Goal: Information Seeking & Learning: Learn about a topic

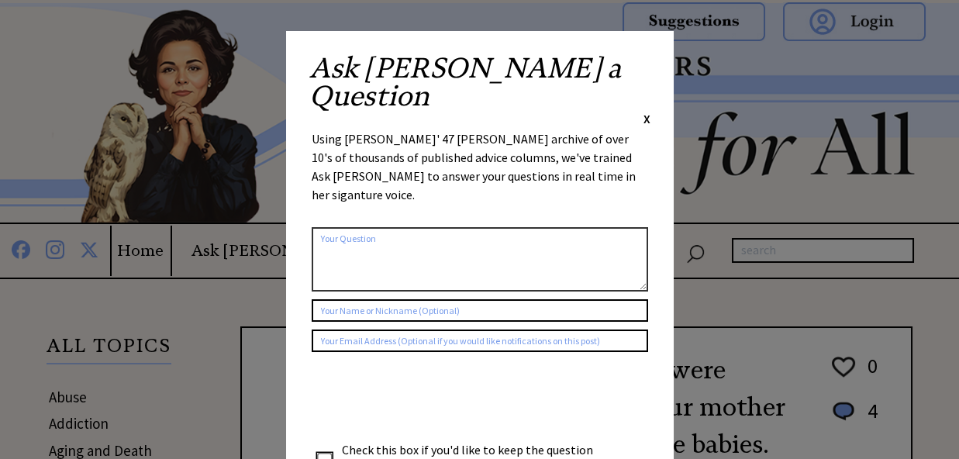
click at [651, 63] on div "Ask Ann a Question X Using Ann Landers' 47 vear archive of over 10's of thousan…" at bounding box center [480, 293] width 388 height 524
click at [648, 111] on span "X" at bounding box center [647, 119] width 7 height 16
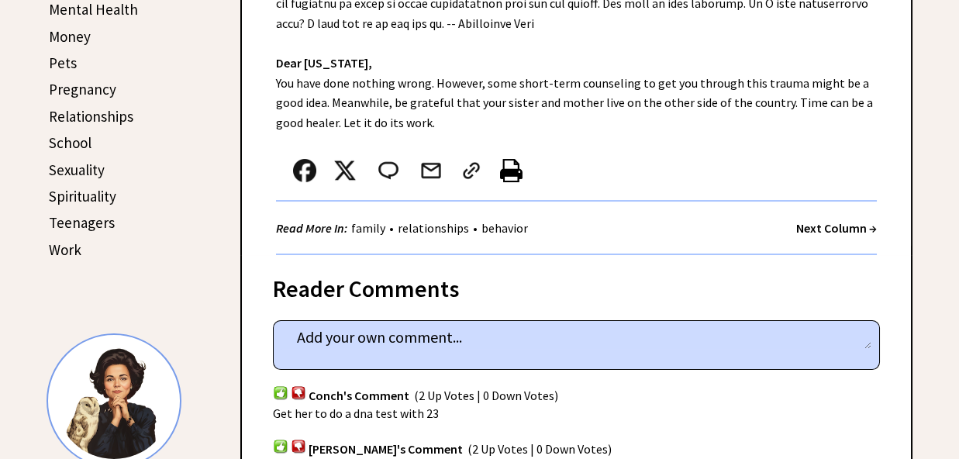
scroll to position [408, 0]
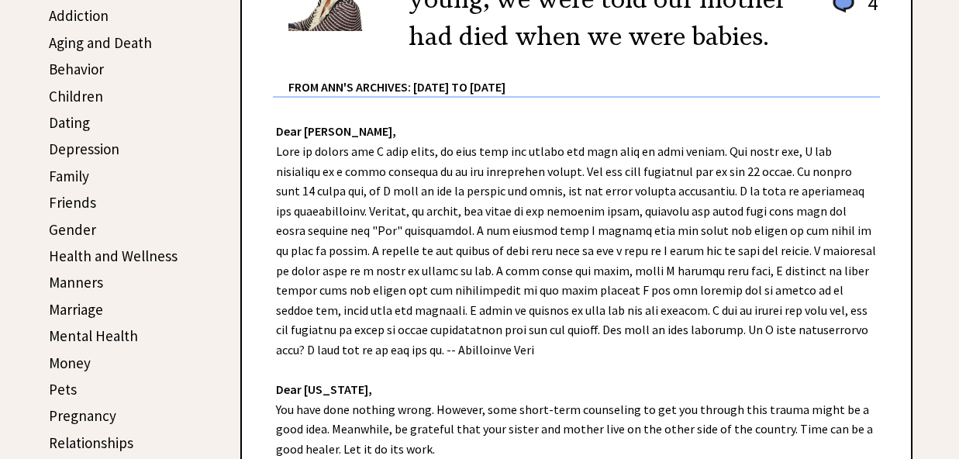
click at [74, 182] on link "Family" at bounding box center [69, 176] width 40 height 19
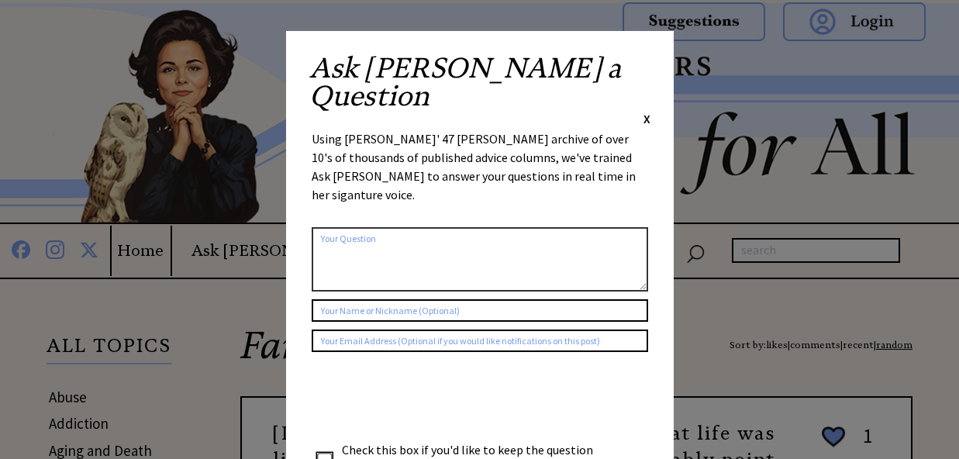
click at [651, 66] on div "Ask Ann a Question X Using Ann Landers' 47 vear archive of over 10's of thousan…" at bounding box center [480, 293] width 388 height 524
click at [646, 111] on span "X" at bounding box center [647, 119] width 7 height 16
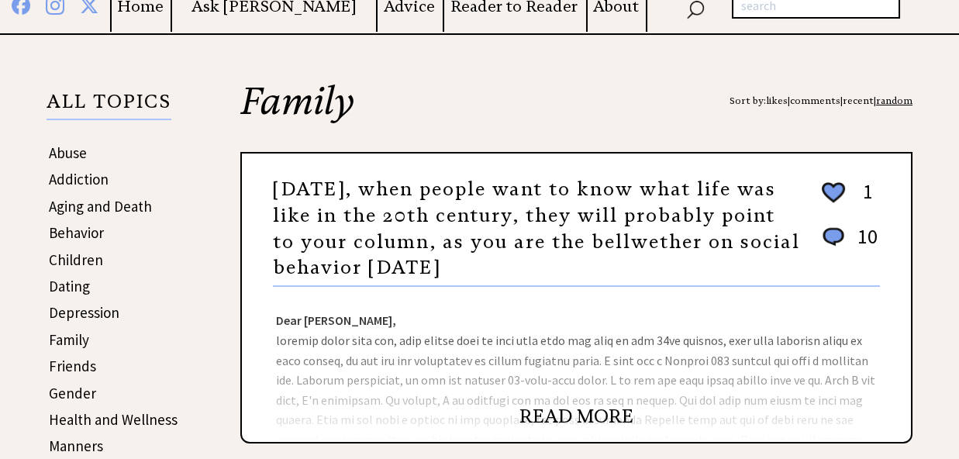
scroll to position [408, 0]
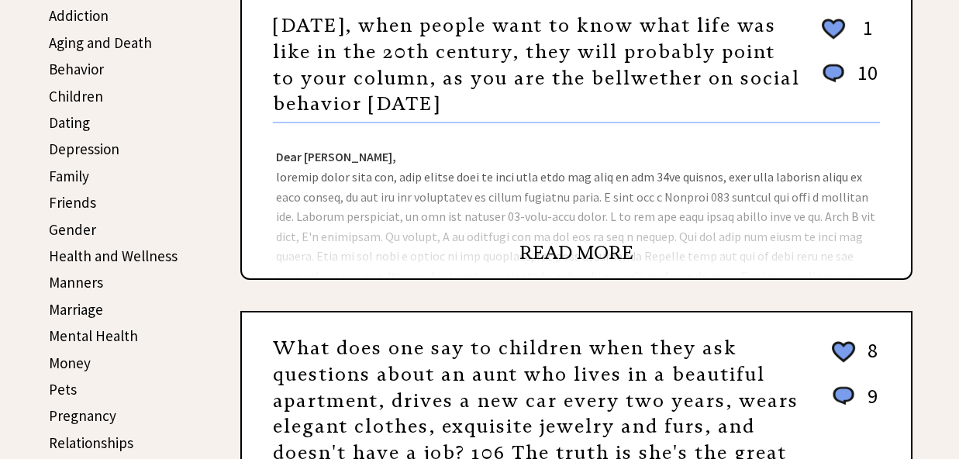
click at [613, 247] on link "READ MORE" at bounding box center [577, 252] width 114 height 23
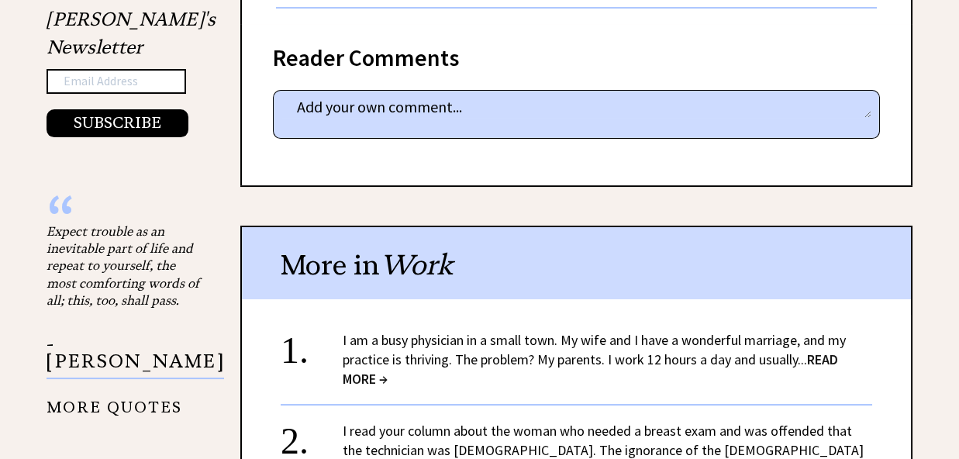
scroll to position [1470, 0]
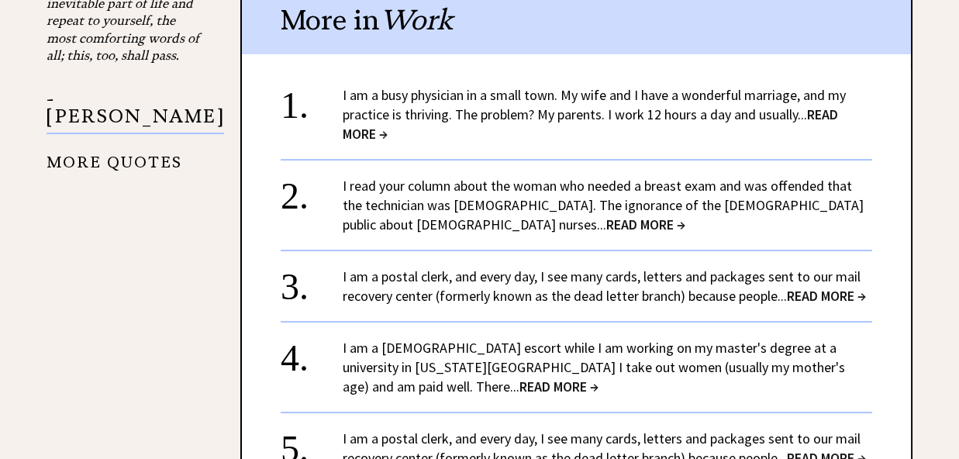
click at [615, 274] on link "I am a postal clerk, and every day, I see many cards, letters and packages sent…" at bounding box center [604, 286] width 523 height 37
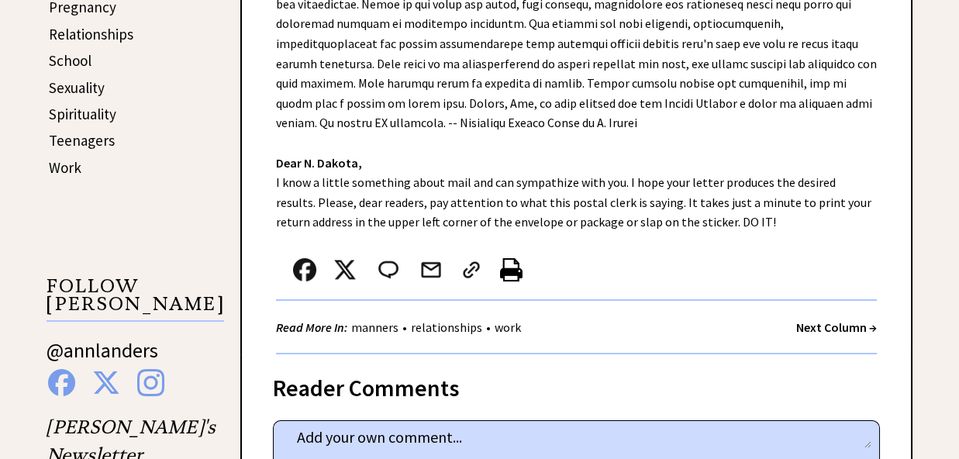
scroll to position [1061, 0]
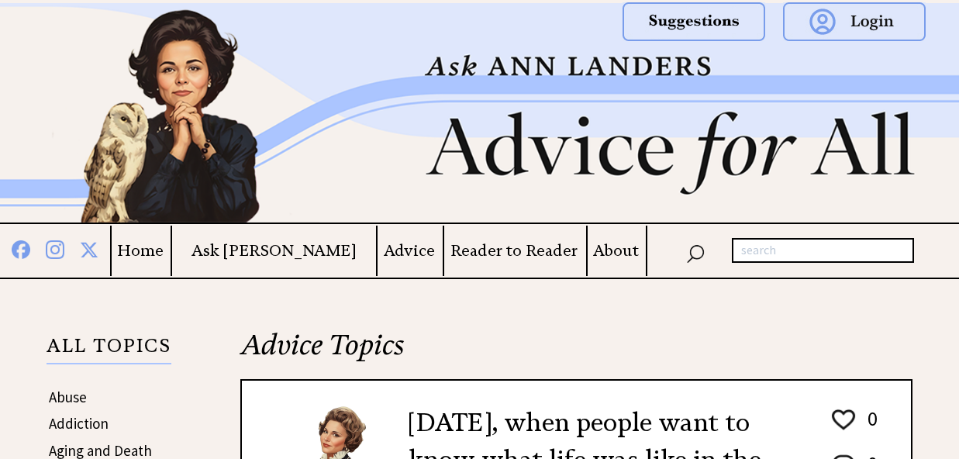
scroll to position [1470, 0]
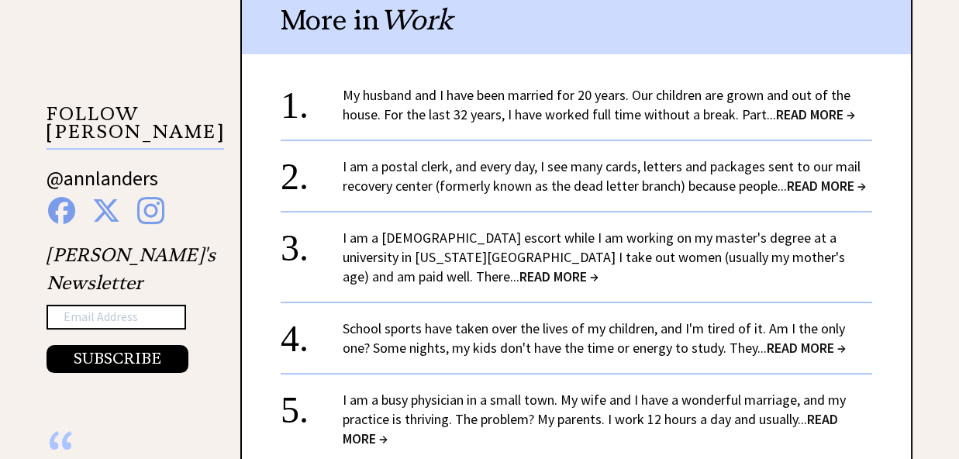
click at [683, 278] on link "I am a male escort while I am working on my master's degree at a university in …" at bounding box center [594, 257] width 503 height 57
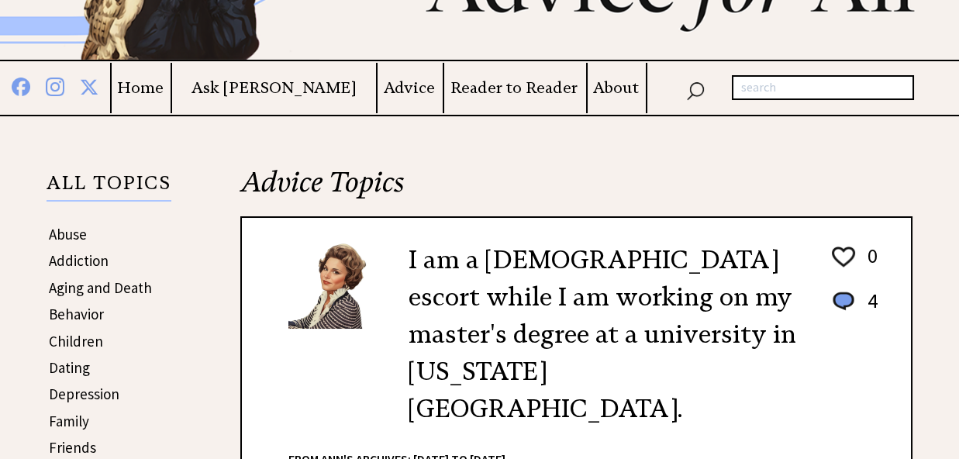
scroll to position [408, 0]
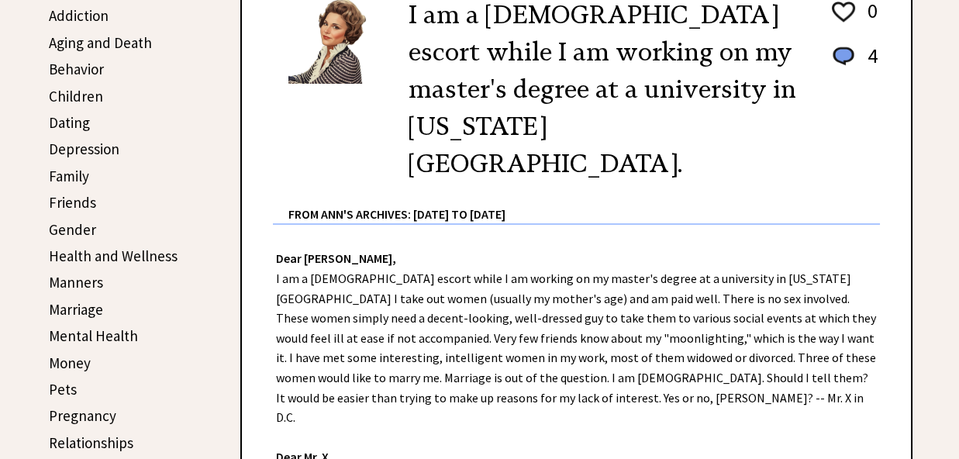
click at [553, 317] on div "Dear Ann Landers, I am a male escort while I am working on my master's degree a…" at bounding box center [576, 447] width 669 height 444
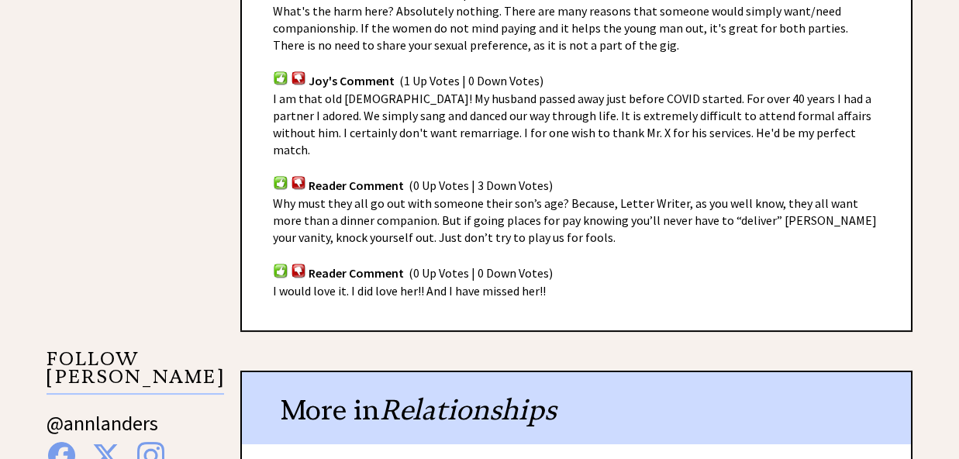
scroll to position [1306, 0]
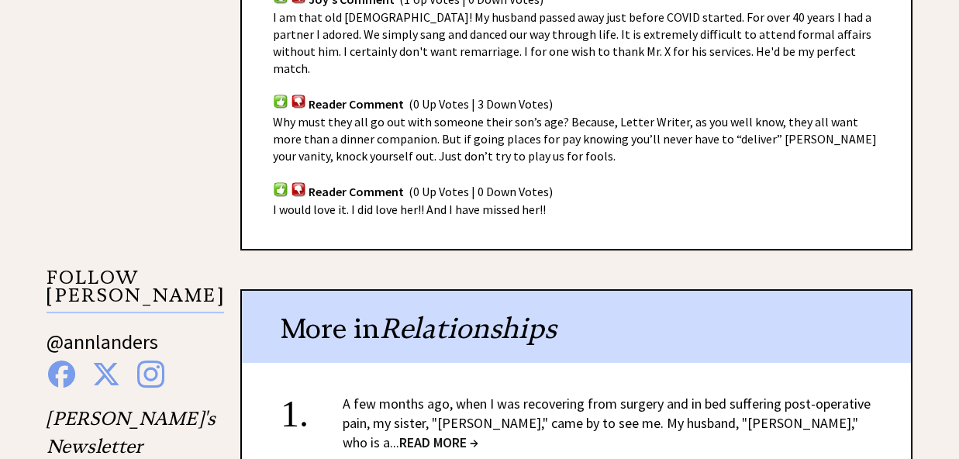
click at [728, 395] on link "A few months ago, when I was recovering from surgery and in bed suffering post-…" at bounding box center [607, 423] width 528 height 57
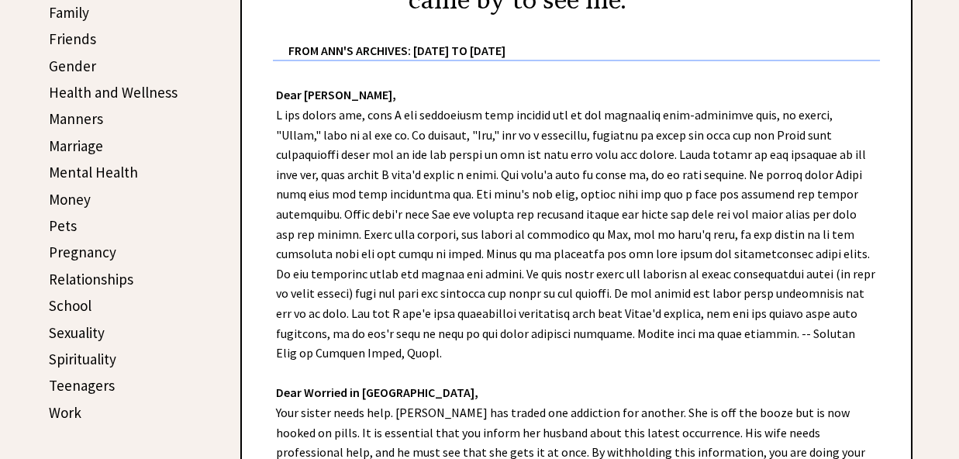
scroll to position [408, 0]
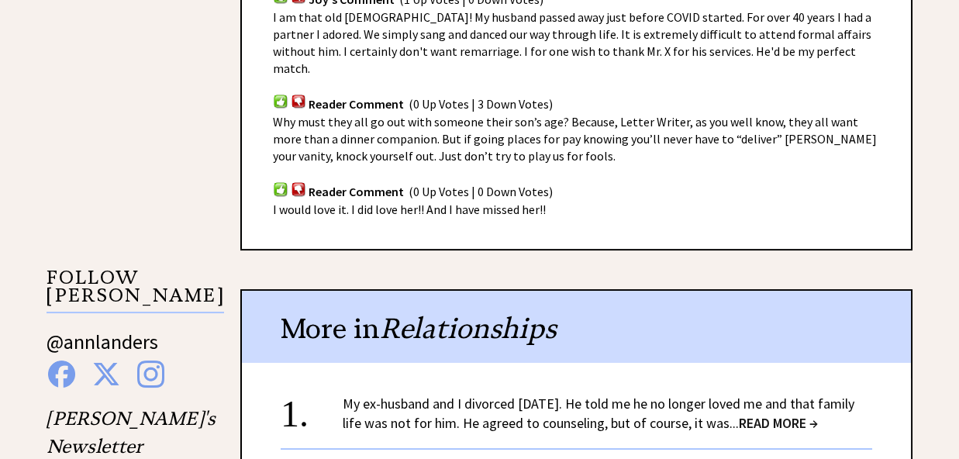
scroll to position [1307, 0]
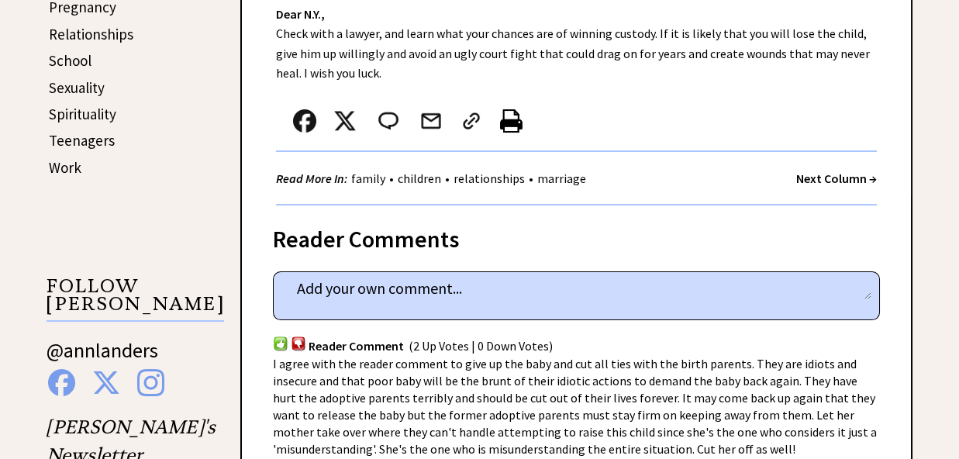
scroll to position [898, 0]
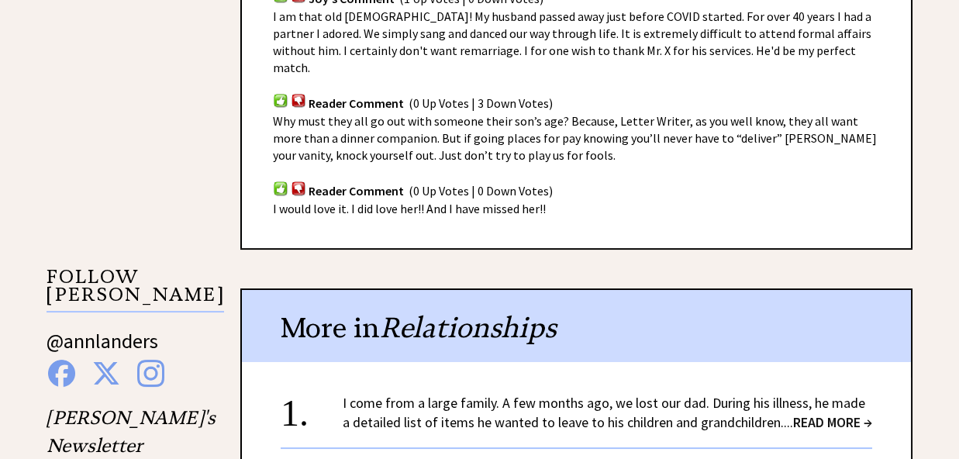
scroll to position [1470, 0]
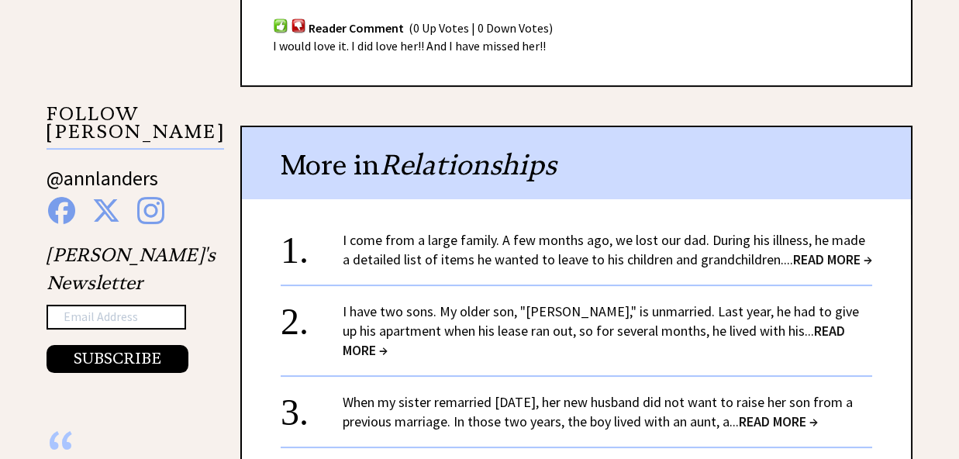
click at [548, 393] on link "When my sister remarried two years ago, her new husband did not want to raise h…" at bounding box center [598, 411] width 510 height 37
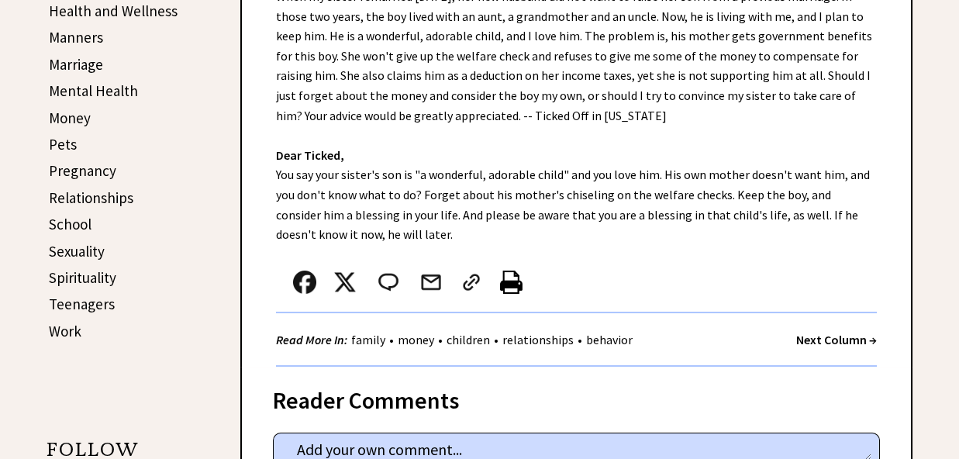
scroll to position [408, 0]
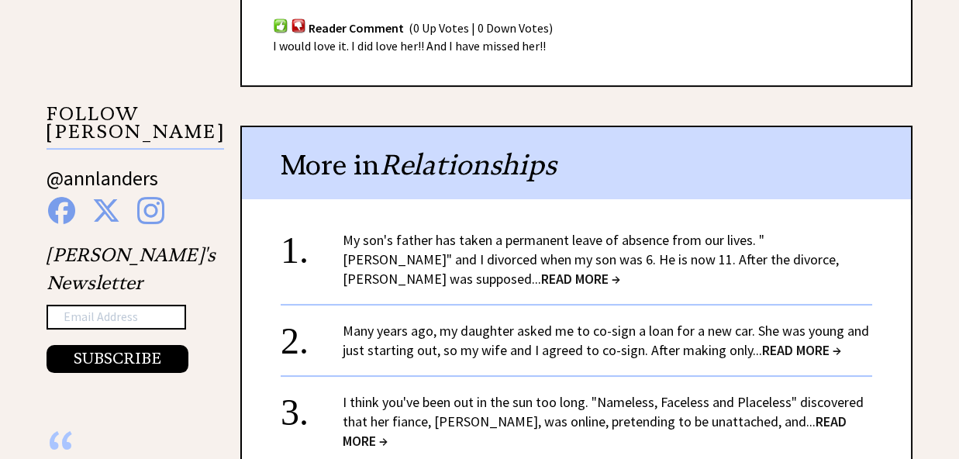
scroll to position [1470, 0]
click at [554, 303] on center "+ View More" at bounding box center [577, 465] width 592 height 474
click at [555, 393] on link "I think you've been out in the sun too long. "Nameless, Faceless and Placeless"…" at bounding box center [603, 421] width 521 height 57
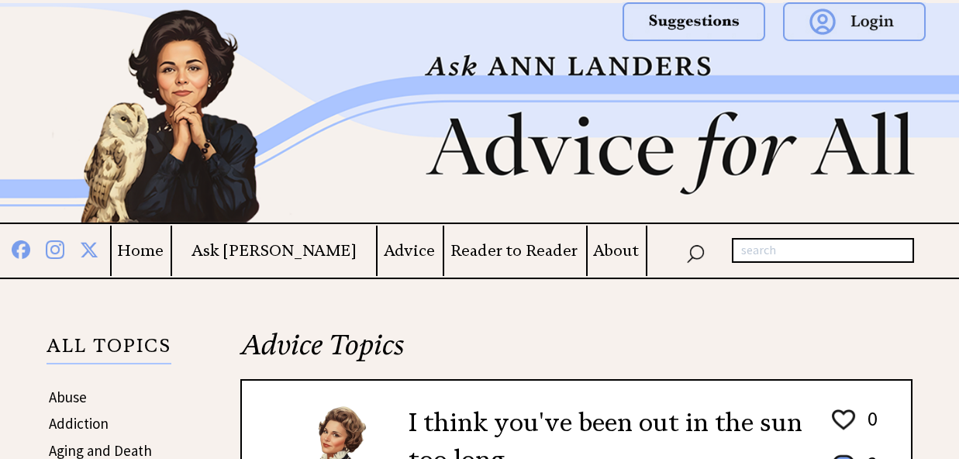
scroll to position [244, 0]
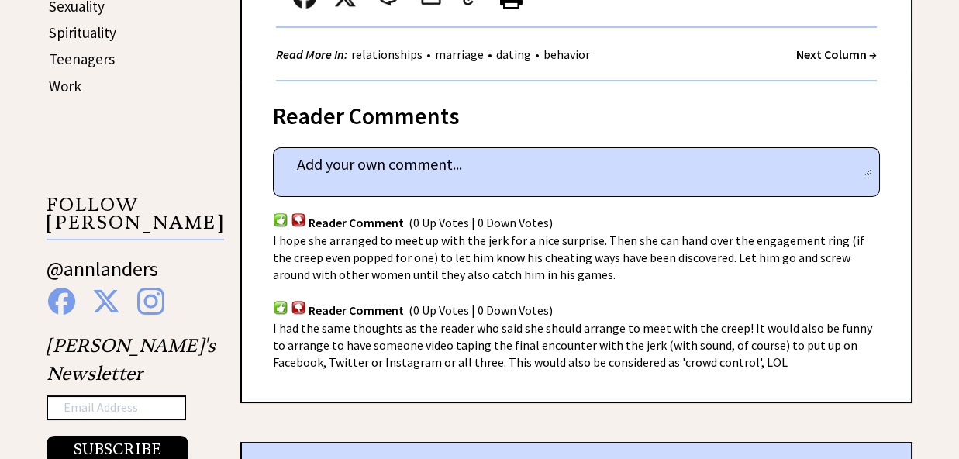
scroll to position [734, 0]
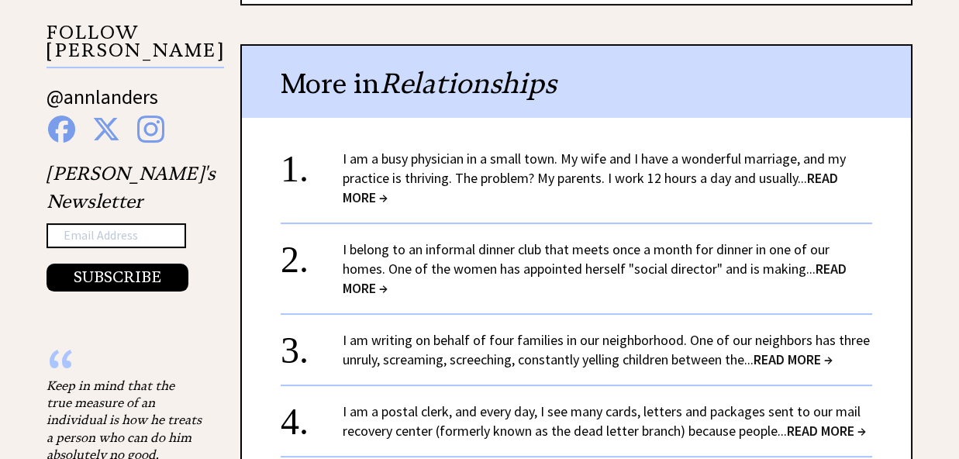
scroll to position [1633, 0]
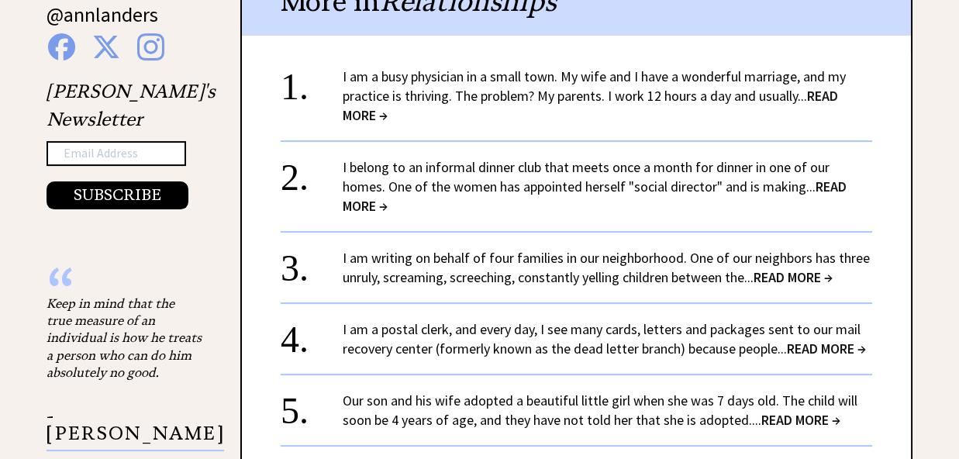
click at [530, 392] on link "Our son and his wife adopted a beautiful little girl when she was 7 days old. T…" at bounding box center [600, 410] width 515 height 37
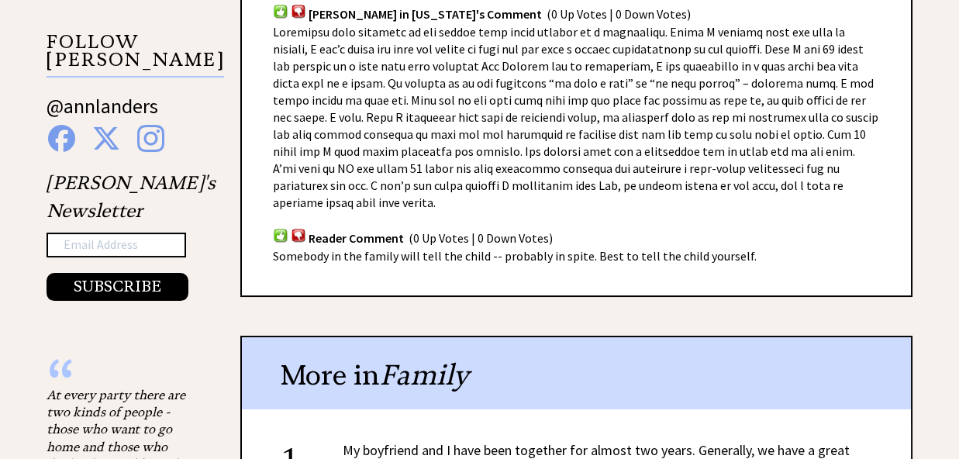
scroll to position [1225, 0]
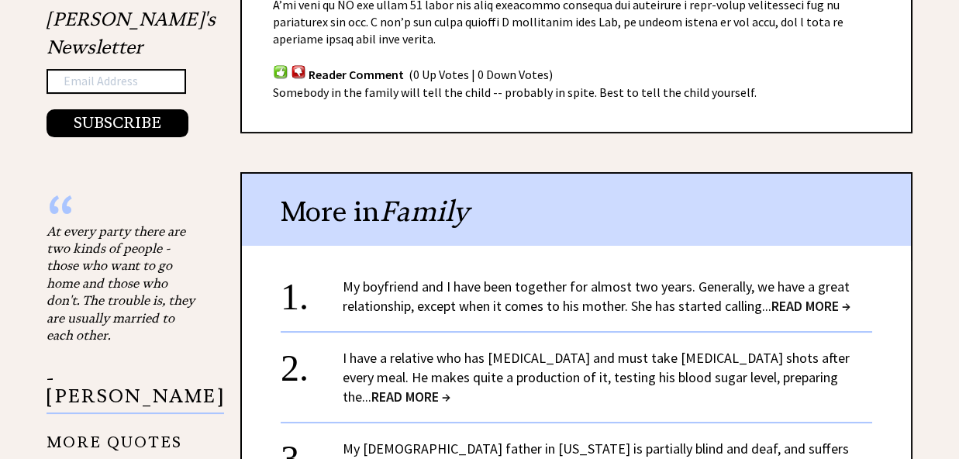
click at [525, 292] on link "My boyfriend and I have been together for almost two years. Generally, we have …" at bounding box center [597, 296] width 508 height 37
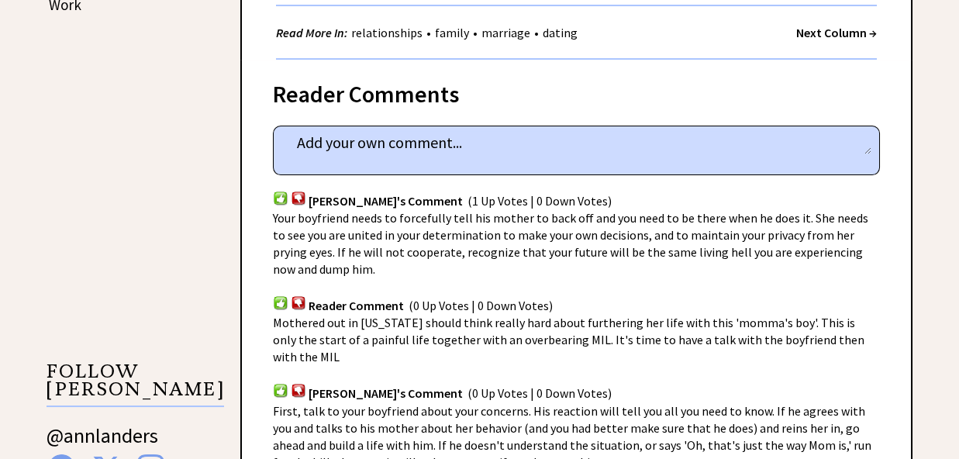
scroll to position [1061, 0]
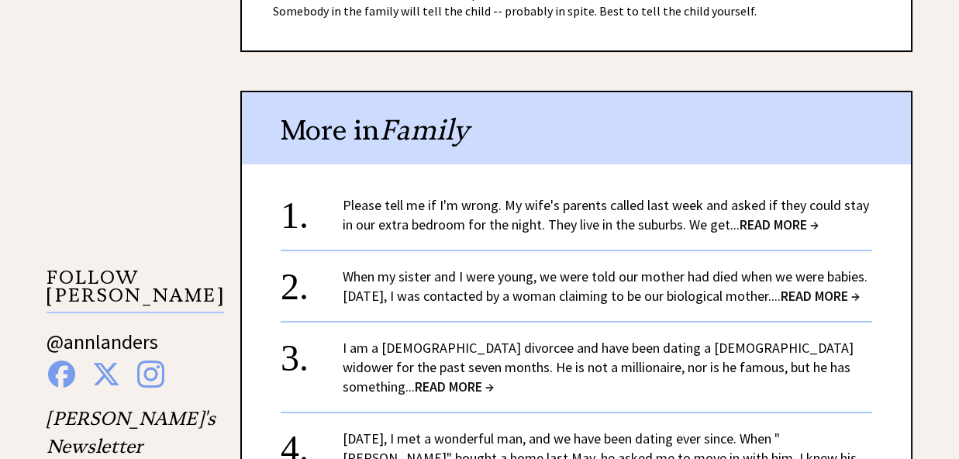
scroll to position [1388, 0]
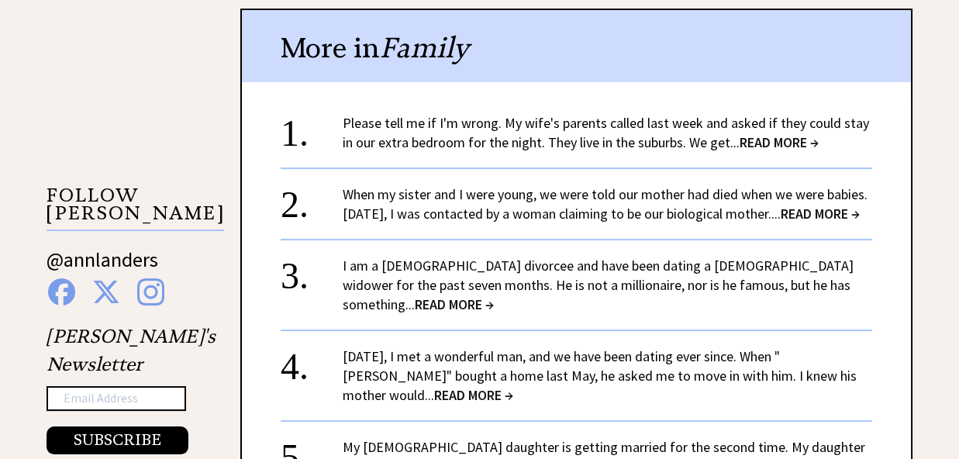
click at [493, 302] on link "I am a 24-year-old divorcee and have been dating a 63-year-old widower for the …" at bounding box center [598, 285] width 511 height 57
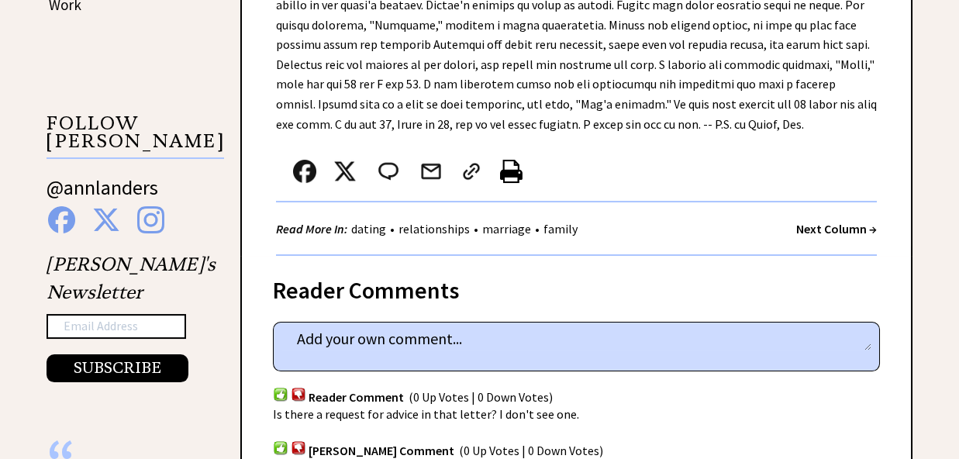
scroll to position [1061, 0]
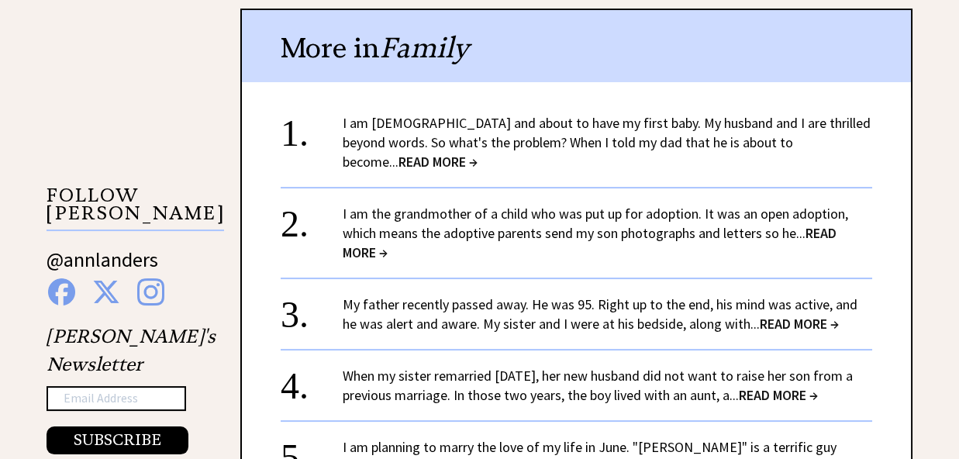
scroll to position [1551, 0]
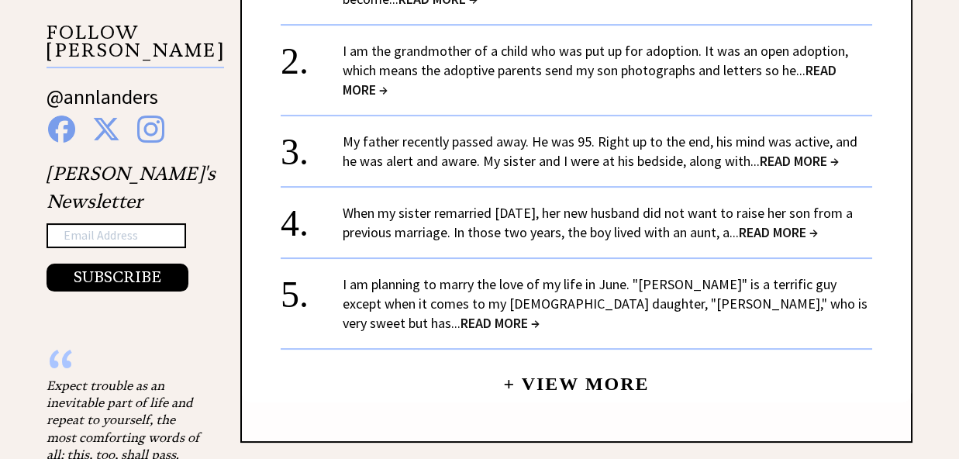
click at [716, 284] on link "I am planning to marry the love of my life in June. "Phillip" is a terrific guy…" at bounding box center [605, 303] width 525 height 57
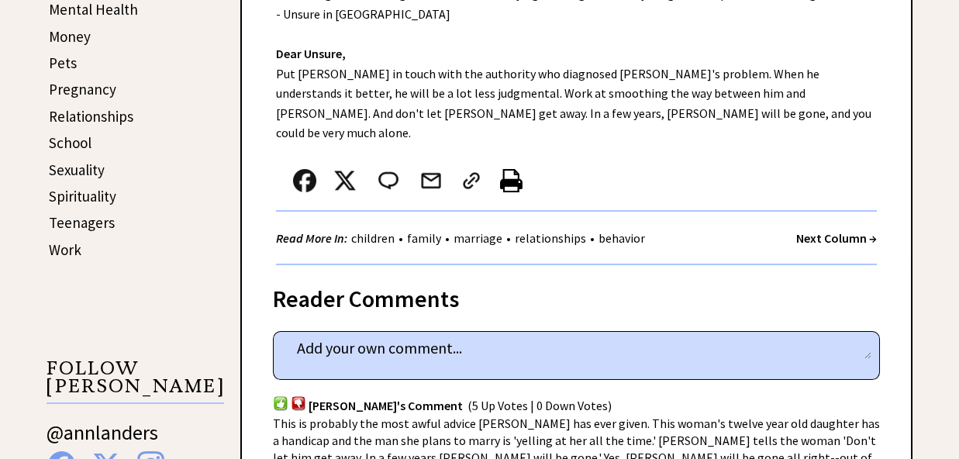
scroll to position [817, 0]
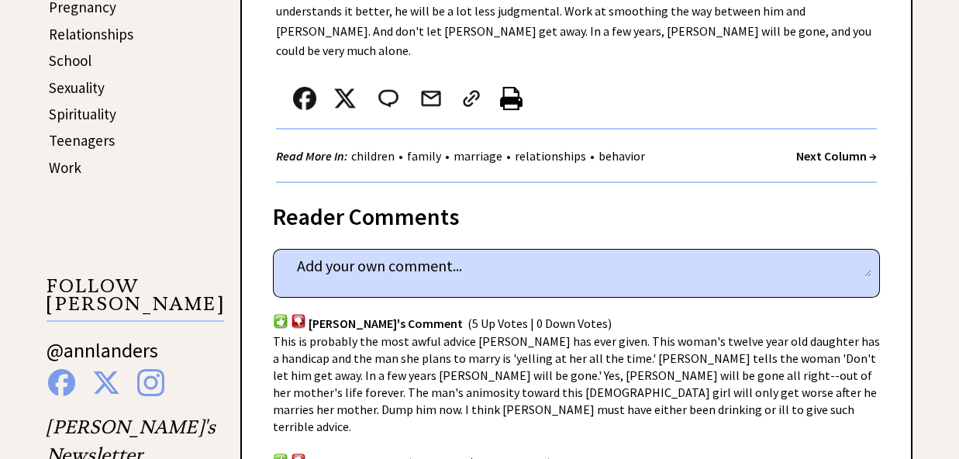
click at [610, 344] on div "This is probably the most awful advice Ann has ever given. This woman's twelve …" at bounding box center [576, 384] width 607 height 102
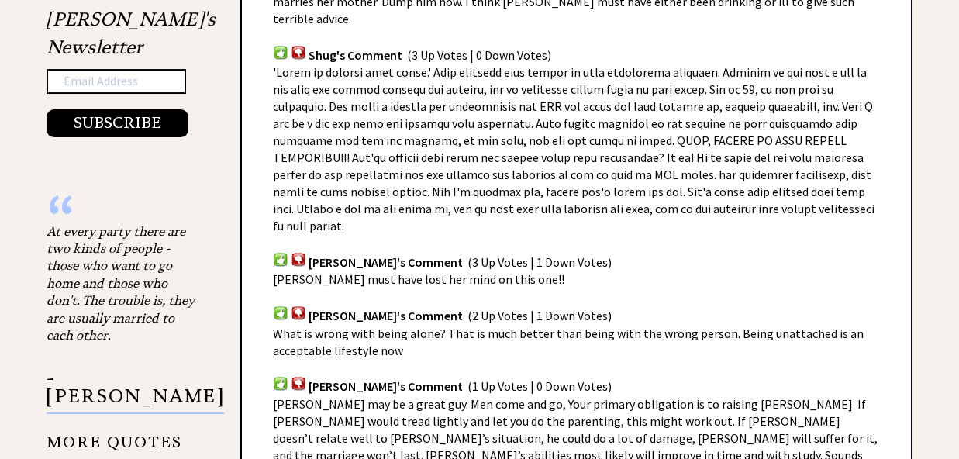
scroll to position [1306, 0]
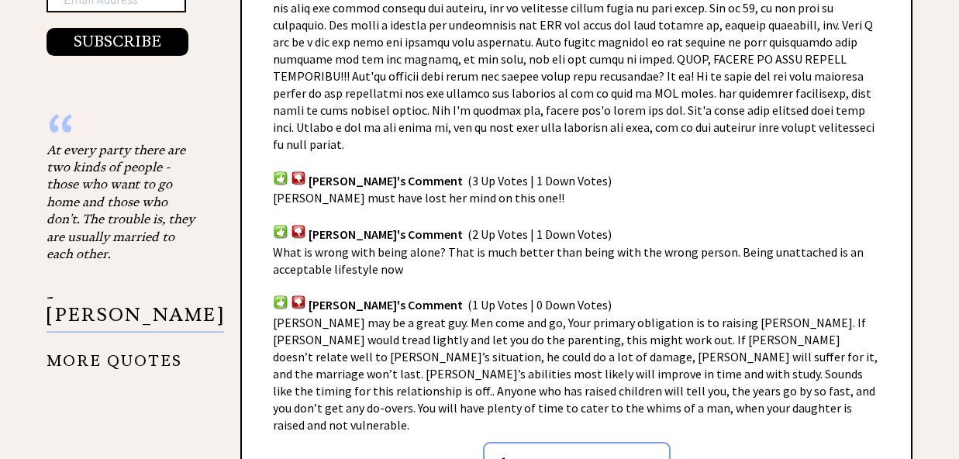
click at [615, 442] on input "Show More Comments" at bounding box center [577, 464] width 188 height 45
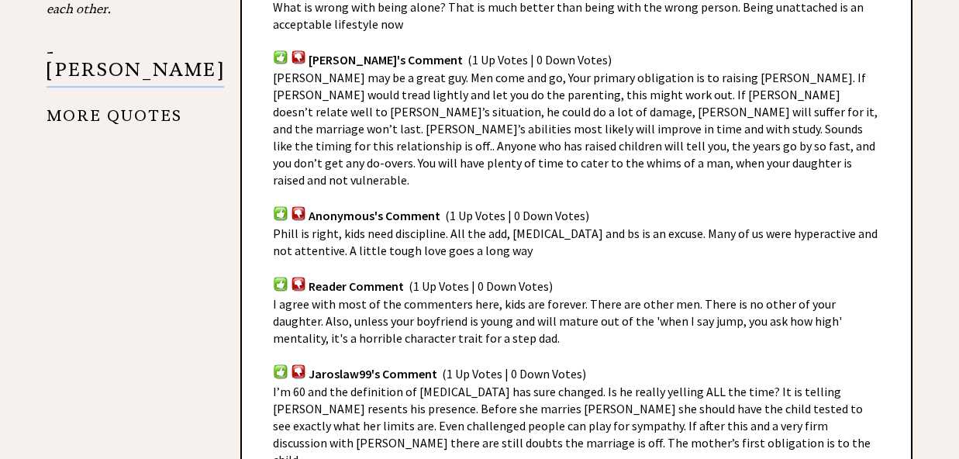
scroll to position [1633, 0]
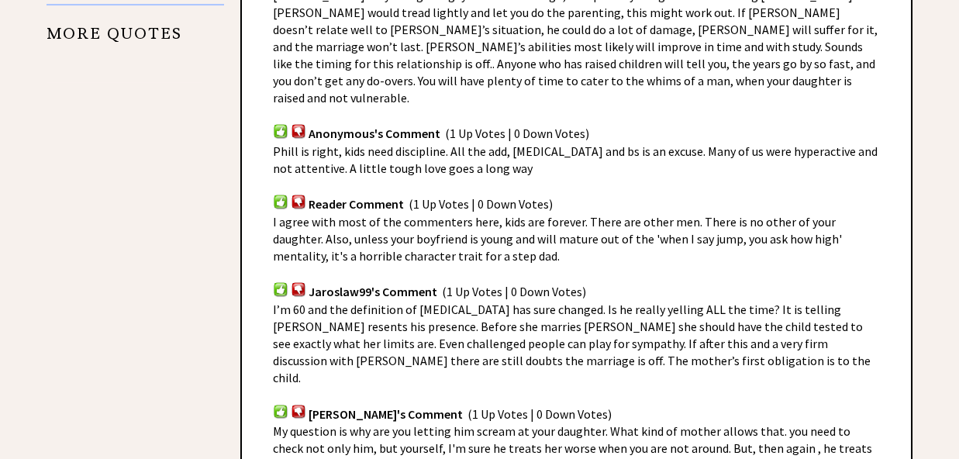
click at [535, 302] on span "I’m 60 and the definition of child abuse has sure changed. Is he really yelling…" at bounding box center [572, 344] width 598 height 84
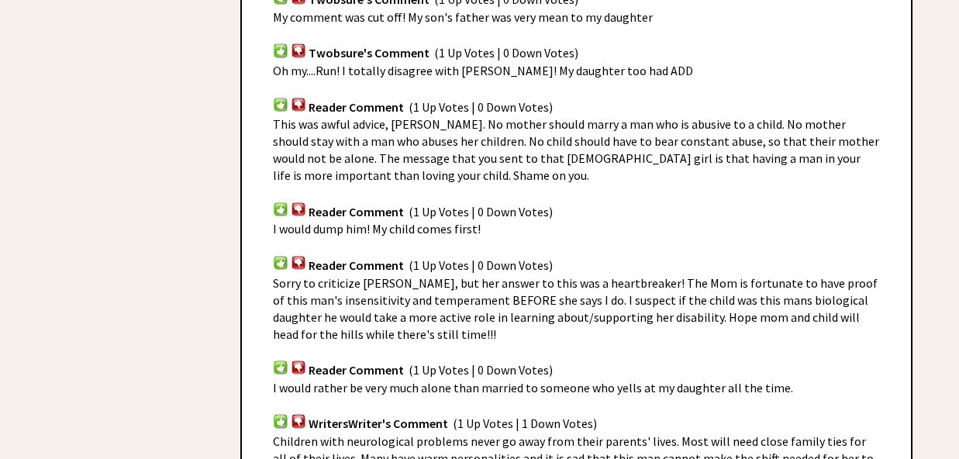
scroll to position [2041, 0]
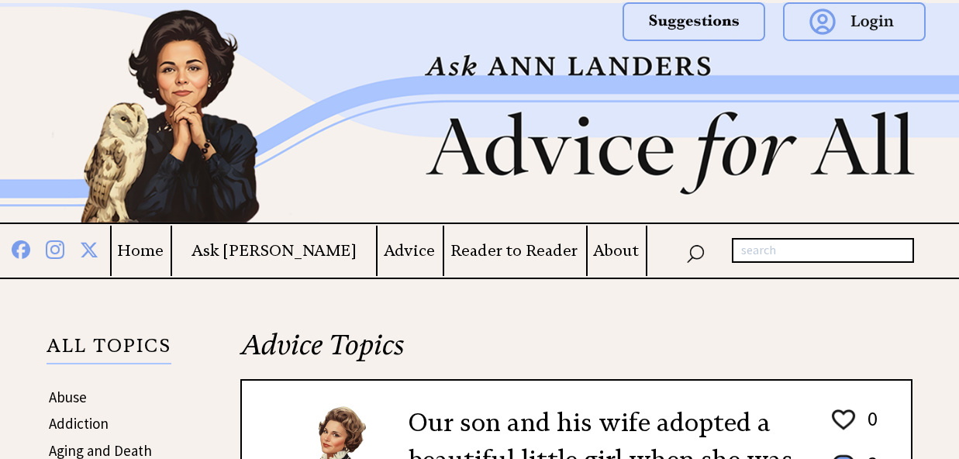
scroll to position [1552, 0]
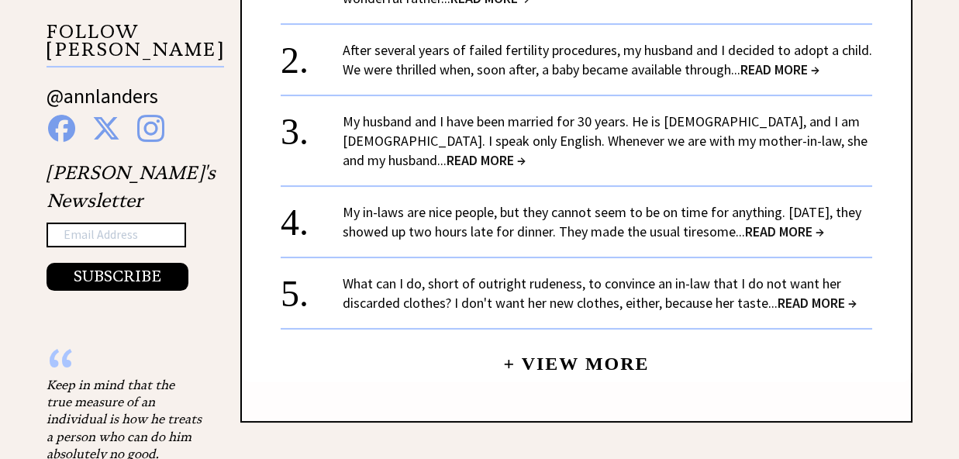
click at [575, 300] on link "What can I do, short of outright rudeness, to convince an in-law that I do not …" at bounding box center [600, 293] width 514 height 37
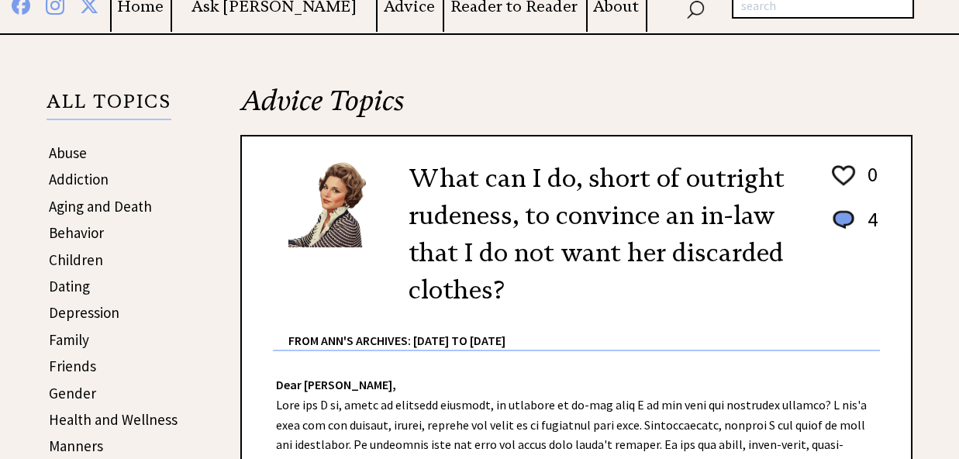
scroll to position [408, 0]
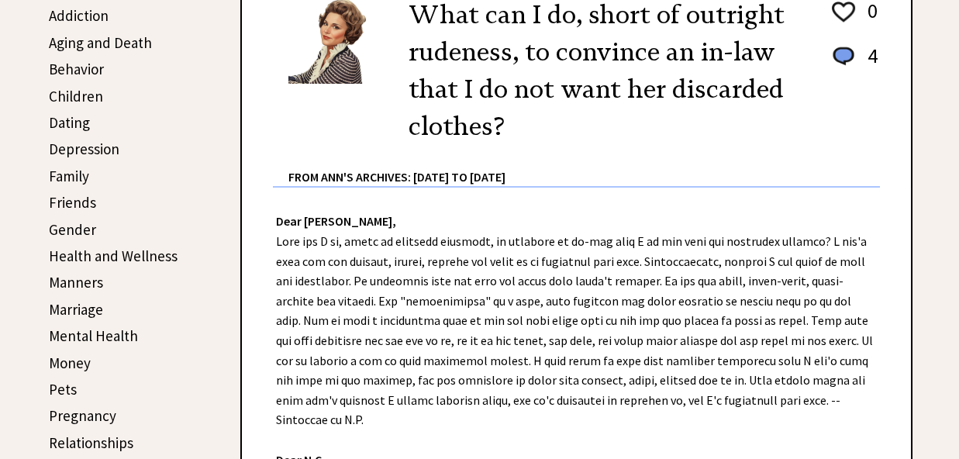
click at [399, 268] on div "Dear Ann Landers, Dear N.C., You have told "Miss Bountiful Gift Giver" already …" at bounding box center [576, 420] width 669 height 464
click at [454, 282] on div "Dear Ann Landers, Dear N.C., You have told "Miss Bountiful Gift Giver" already …" at bounding box center [576, 420] width 669 height 464
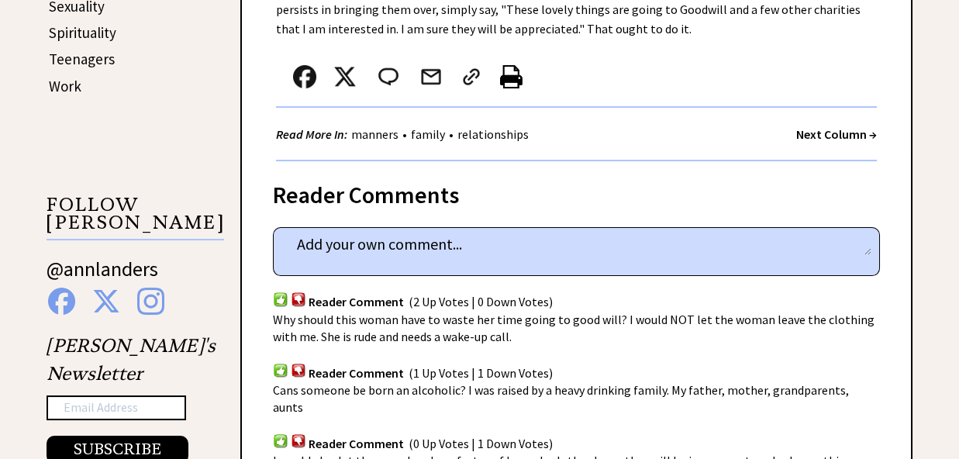
scroll to position [979, 0]
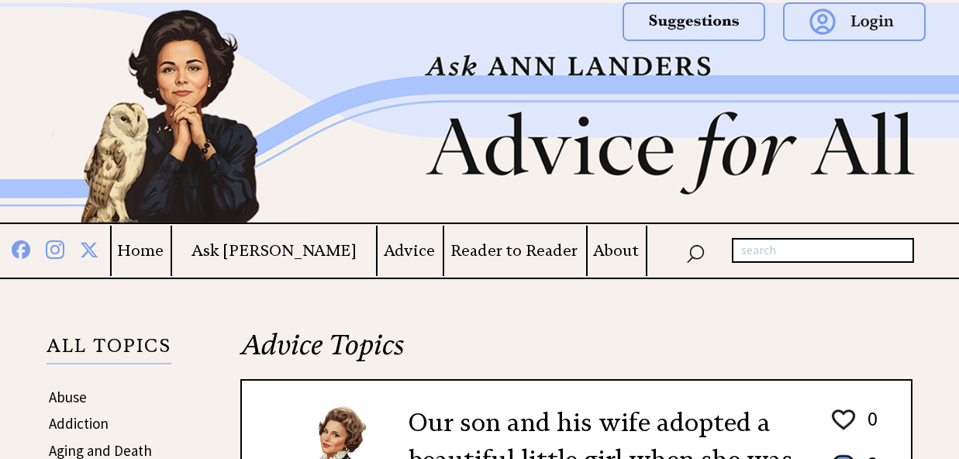
scroll to position [1552, 0]
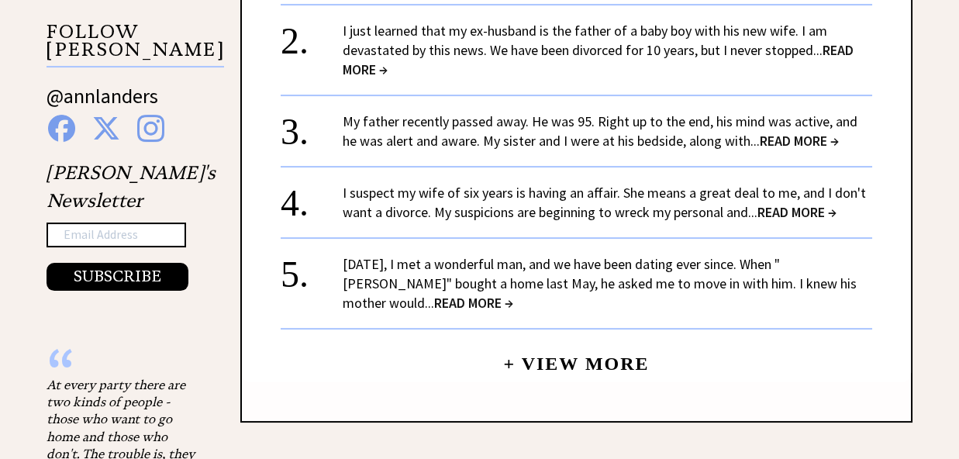
click at [445, 282] on link "Two years ago, I met a wonderful man, and we have been dating ever since. When …" at bounding box center [600, 283] width 514 height 57
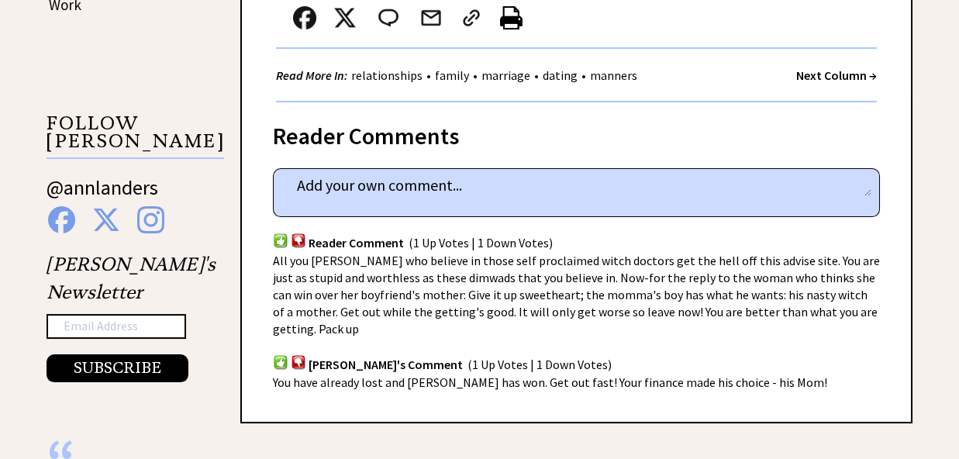
scroll to position [1225, 0]
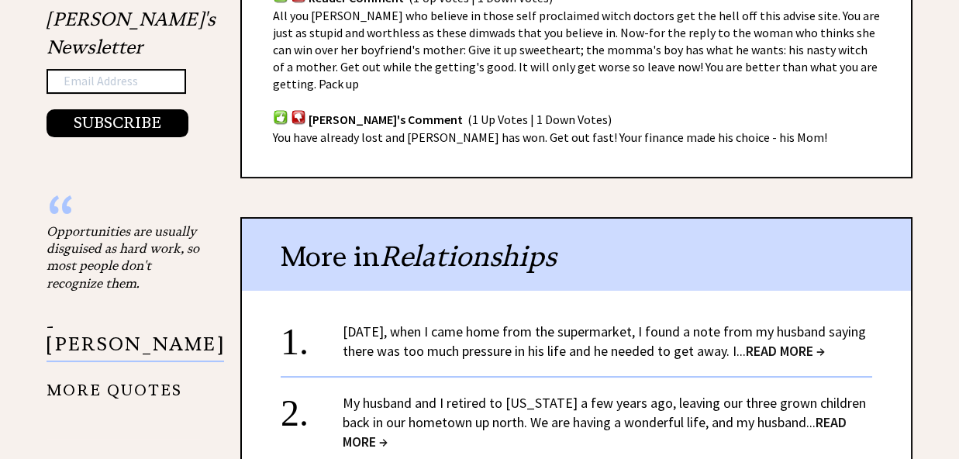
click at [616, 323] on link "[DATE], when I came home from the supermarket, I found a note from my husband s…" at bounding box center [604, 341] width 523 height 37
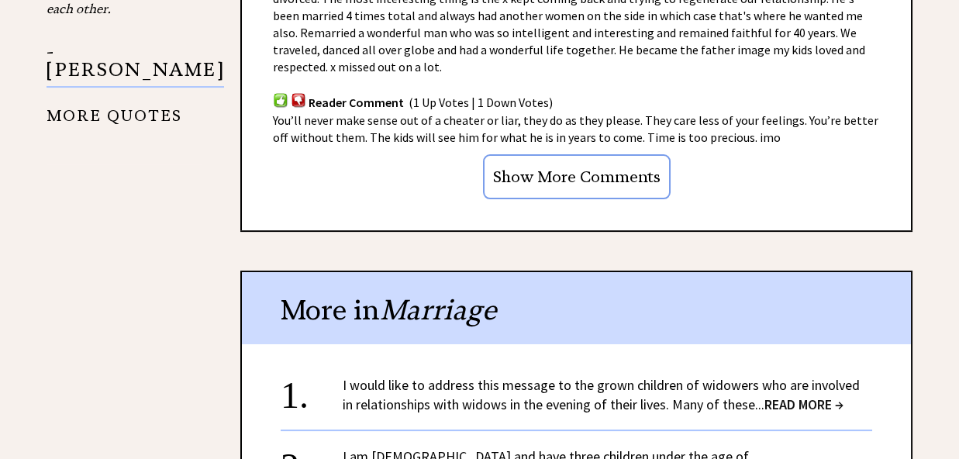
scroll to position [1715, 0]
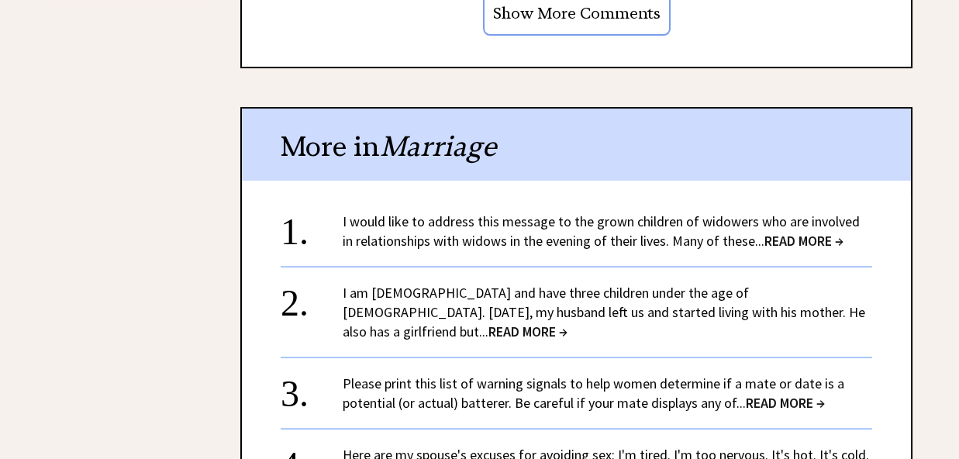
click at [523, 250] on link "I would like to address this message to the grown children of widowers who are …" at bounding box center [601, 230] width 517 height 37
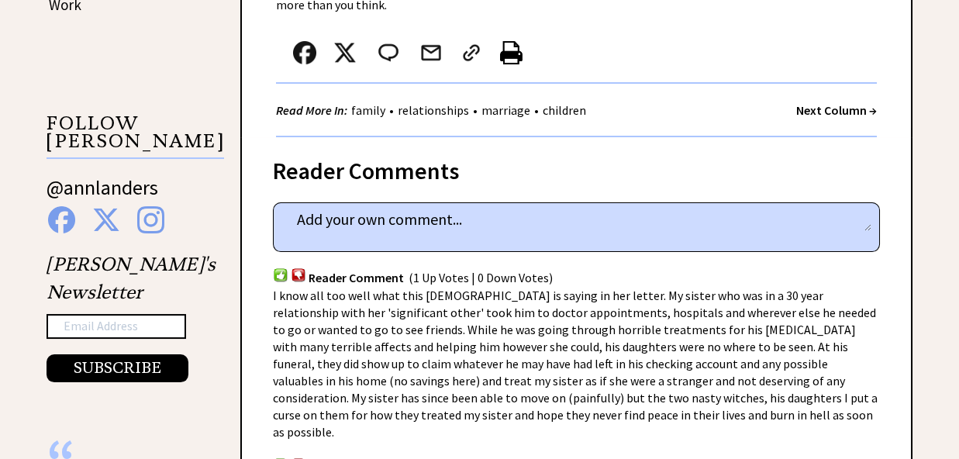
scroll to position [1143, 0]
